Goal: Book appointment/travel/reservation

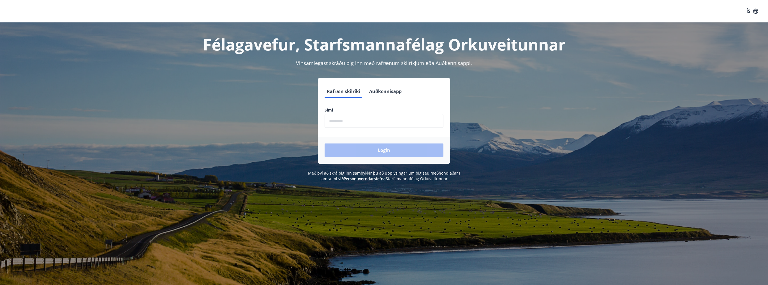
click at [385, 120] on input "phone" at bounding box center [384, 121] width 119 height 14
type input "********"
click at [325, 143] on button "Login" at bounding box center [384, 149] width 119 height 13
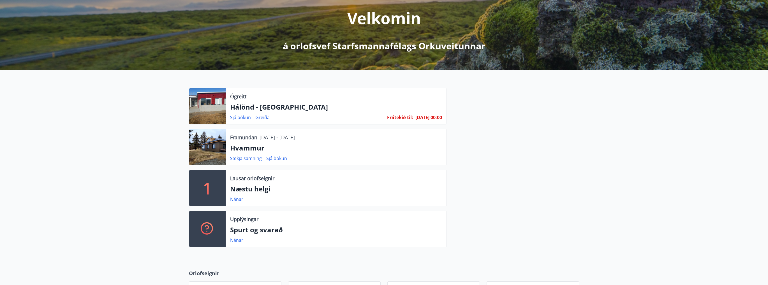
scroll to position [67, 0]
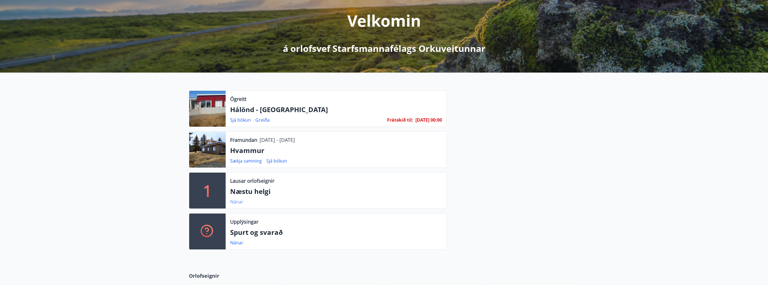
click at [234, 202] on link "Nánar" at bounding box center [236, 202] width 13 height 6
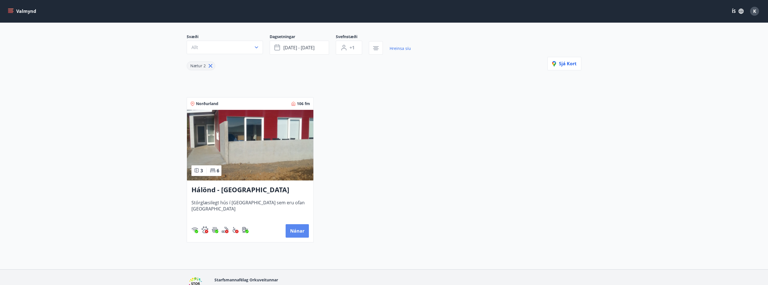
click at [300, 228] on button "Nánar" at bounding box center [297, 230] width 23 height 13
